Goal: Check status: Verify the current state of an ongoing process or item

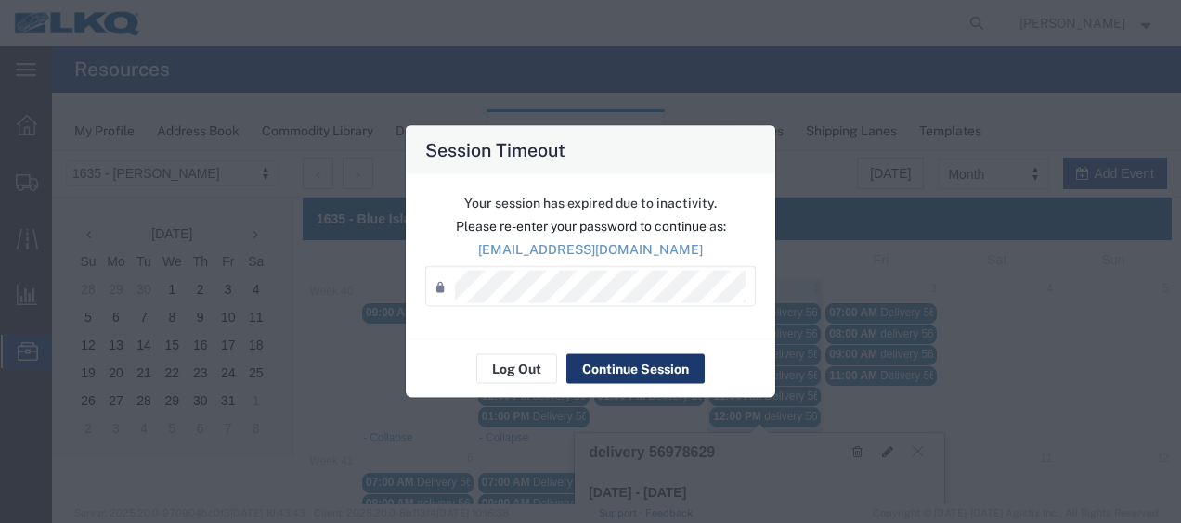
click at [617, 376] on button "Continue Session" at bounding box center [635, 370] width 138 height 30
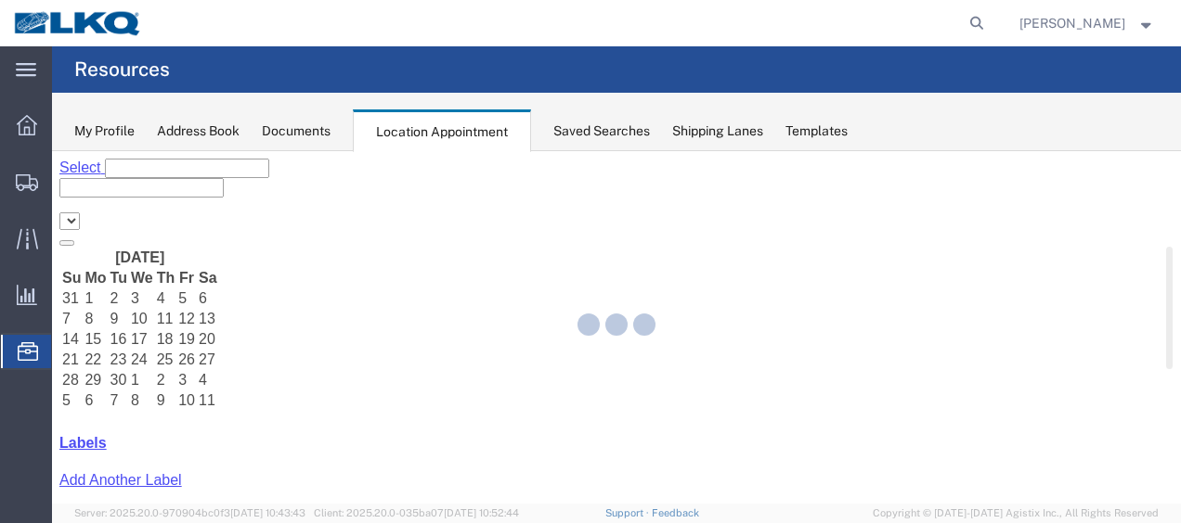
select select "27578"
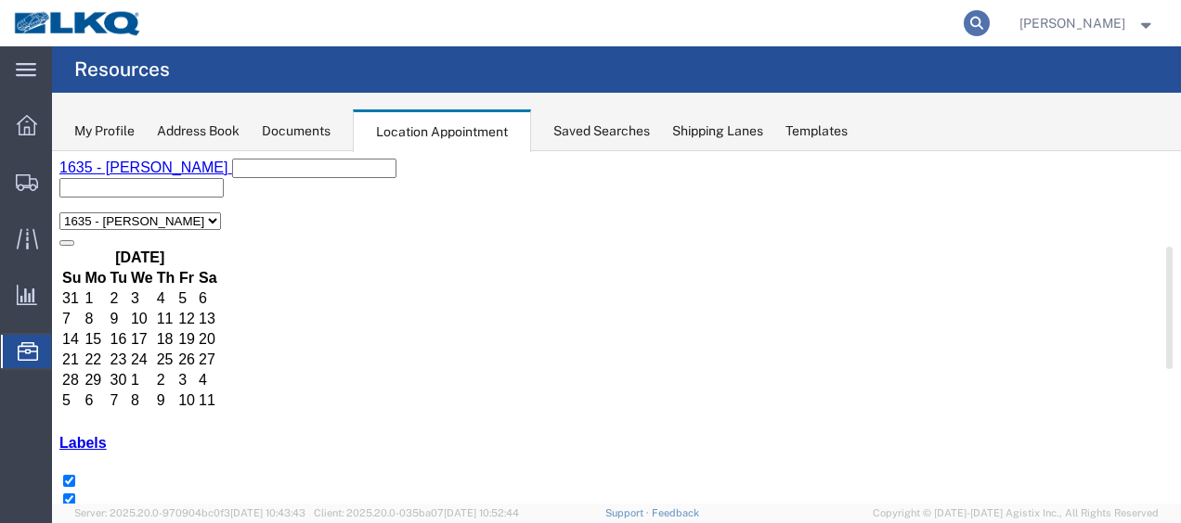
click at [989, 20] on icon at bounding box center [976, 23] width 26 height 26
click at [934, 22] on input "search" at bounding box center [681, 23] width 564 height 45
type input "56640927"
click at [984, 21] on icon at bounding box center [976, 23] width 26 height 26
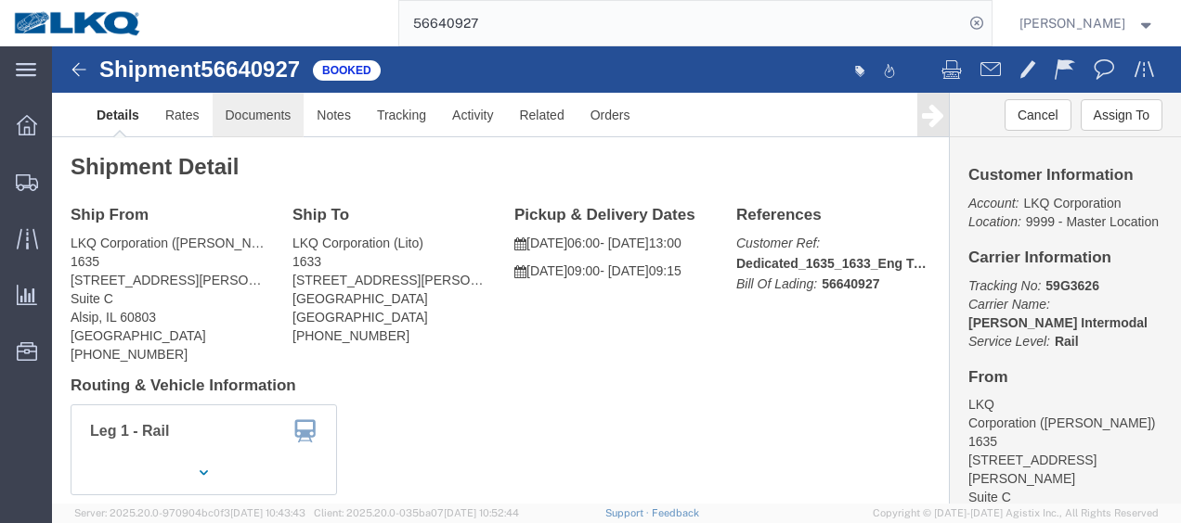
click link "Documents"
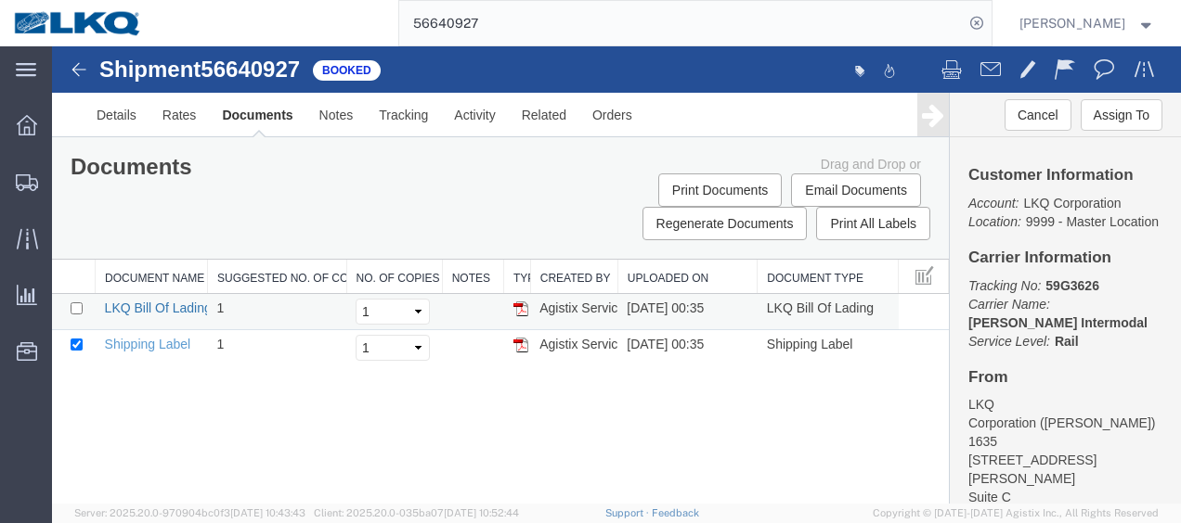
click at [160, 304] on link "LKQ Bill Of Lading" at bounding box center [158, 308] width 107 height 15
